Goal: Obtain resource: Download file/media

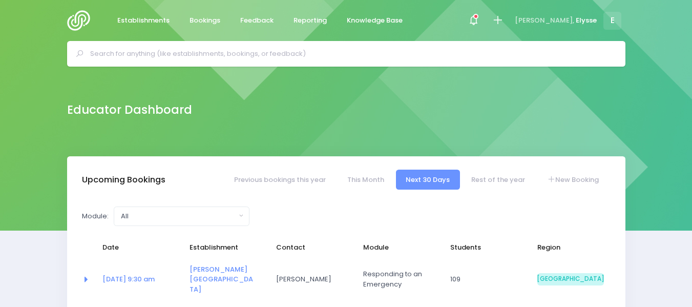
select select "5"
click at [251, 59] on input "text" at bounding box center [350, 53] width 521 height 15
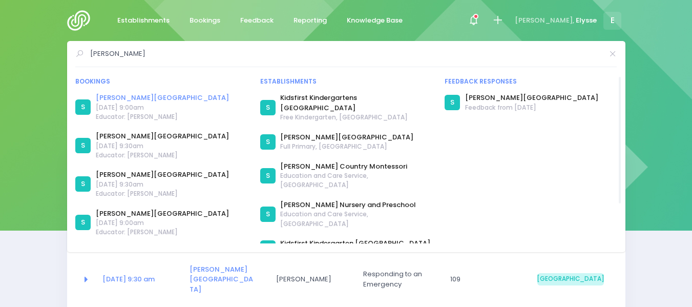
type input "burnham"
click at [132, 95] on link "[PERSON_NAME][GEOGRAPHIC_DATA]" at bounding box center [162, 98] width 133 height 10
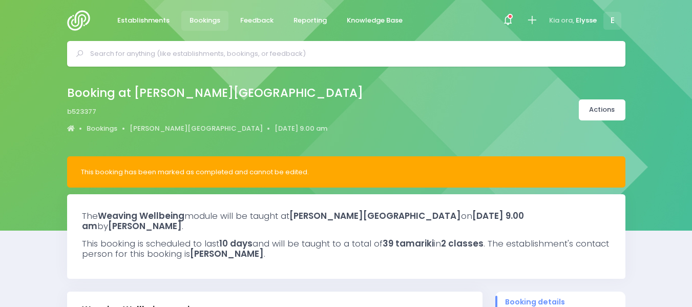
select select "5"
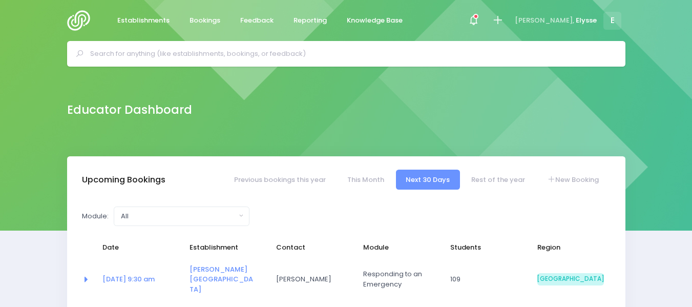
select select "5"
click at [145, 60] on input "text" at bounding box center [350, 53] width 521 height 15
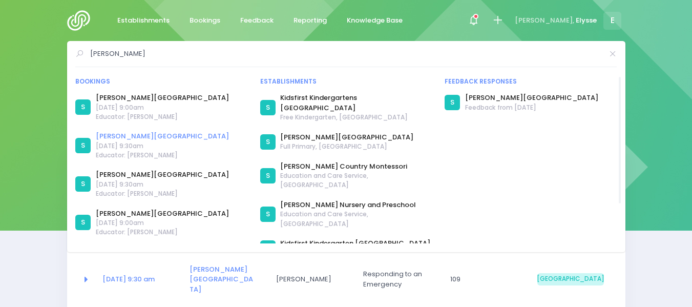
type input "burnham"
click at [130, 133] on link "[PERSON_NAME][GEOGRAPHIC_DATA]" at bounding box center [162, 136] width 133 height 10
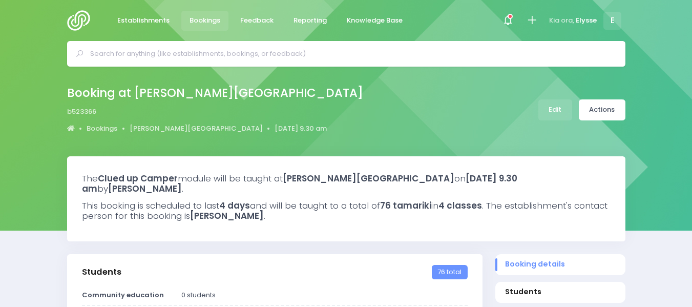
select select "5"
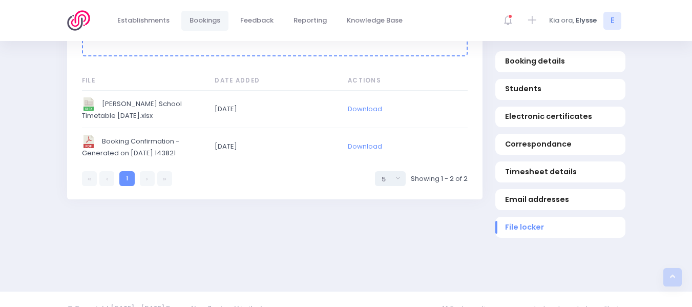
scroll to position [1021, 0]
click at [357, 106] on link "Download" at bounding box center [365, 108] width 34 height 10
